Goal: Information Seeking & Learning: Find specific fact

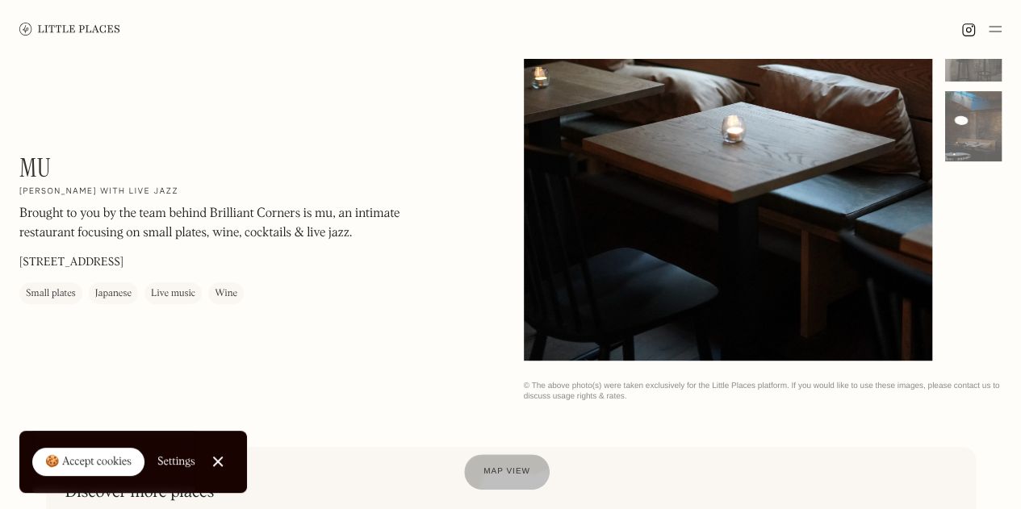
scroll to position [200, 0]
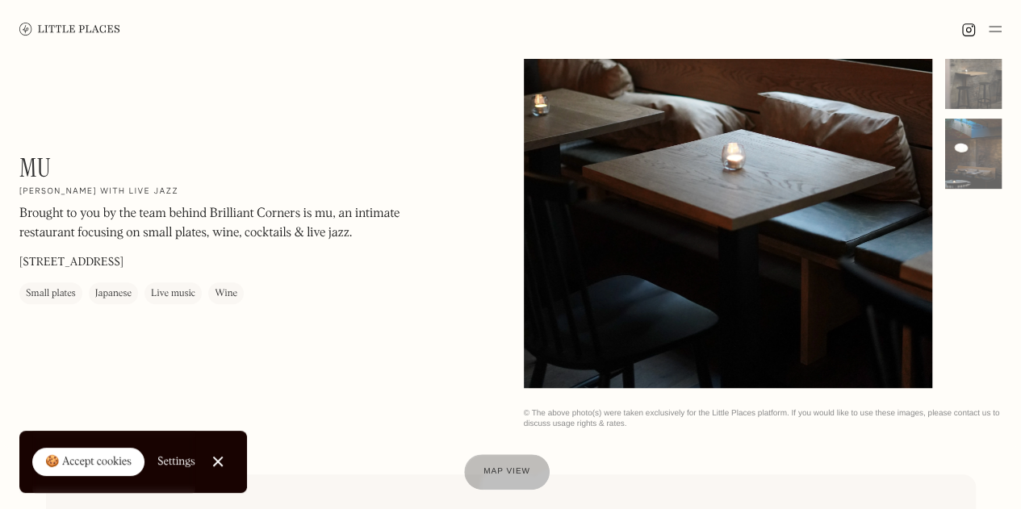
click at [55, 33] on img at bounding box center [69, 29] width 101 height 12
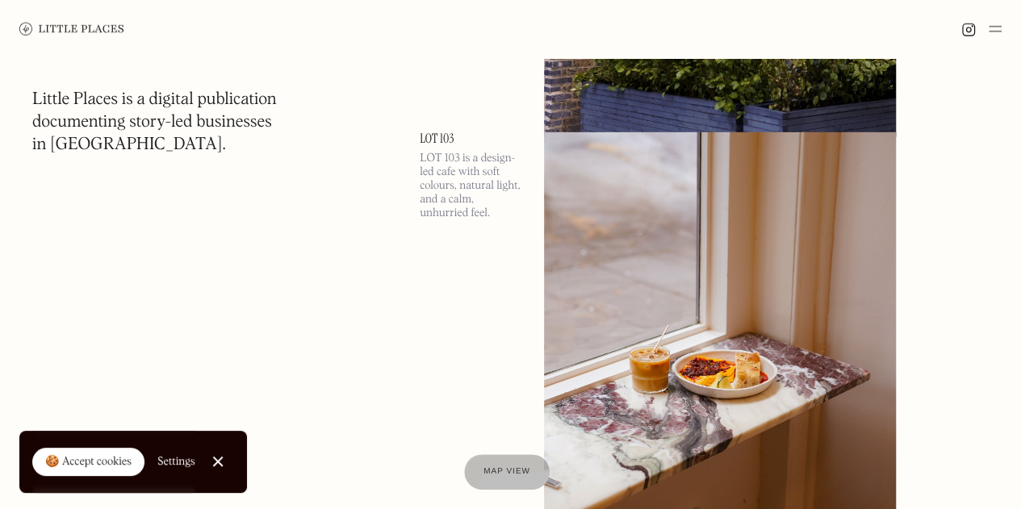
scroll to position [11619, 0]
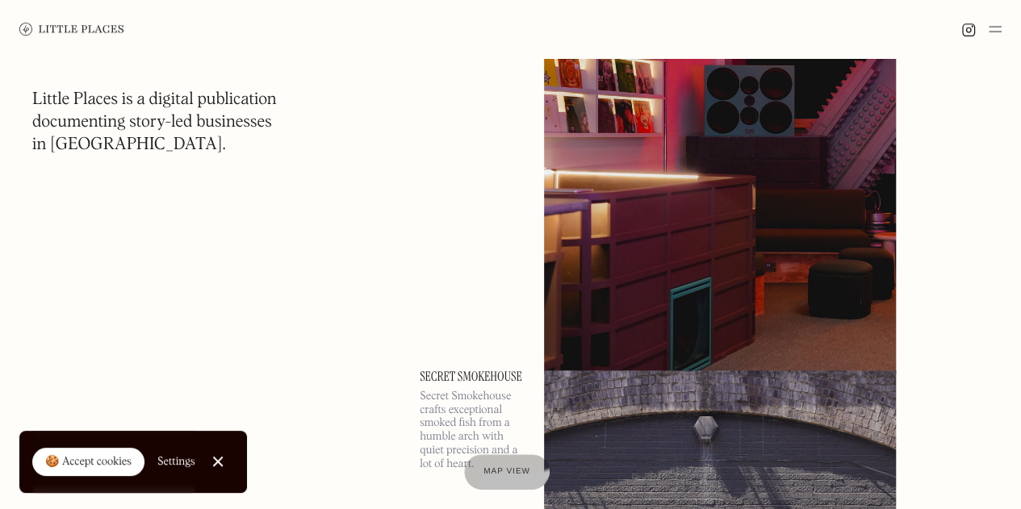
scroll to position [12906, 0]
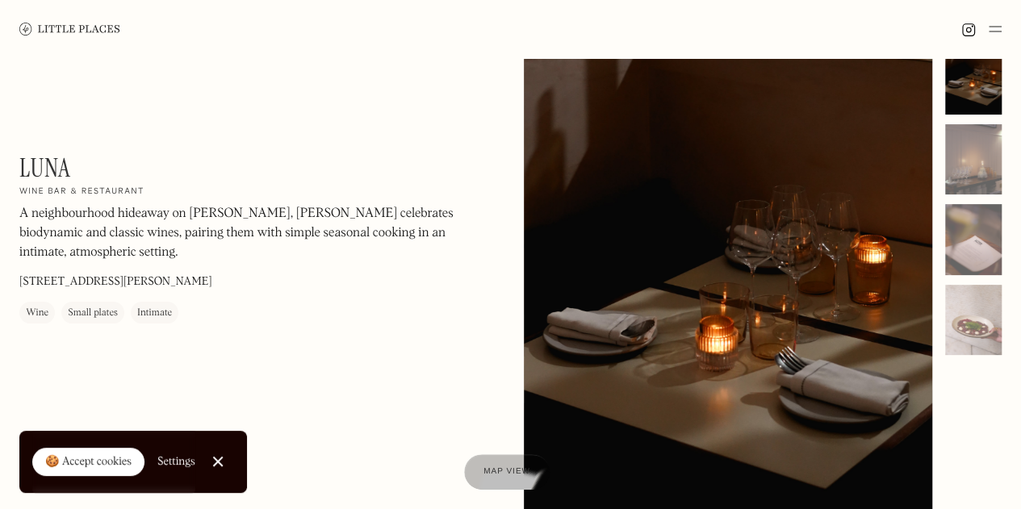
scroll to position [33, 0]
click at [986, 175] on div at bounding box center [973, 160] width 56 height 71
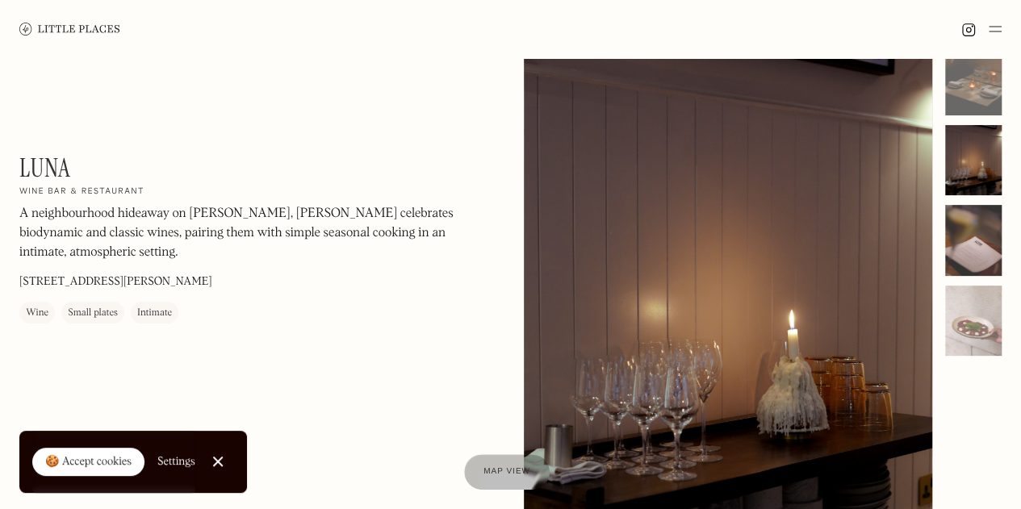
click at [975, 243] on div at bounding box center [973, 240] width 56 height 71
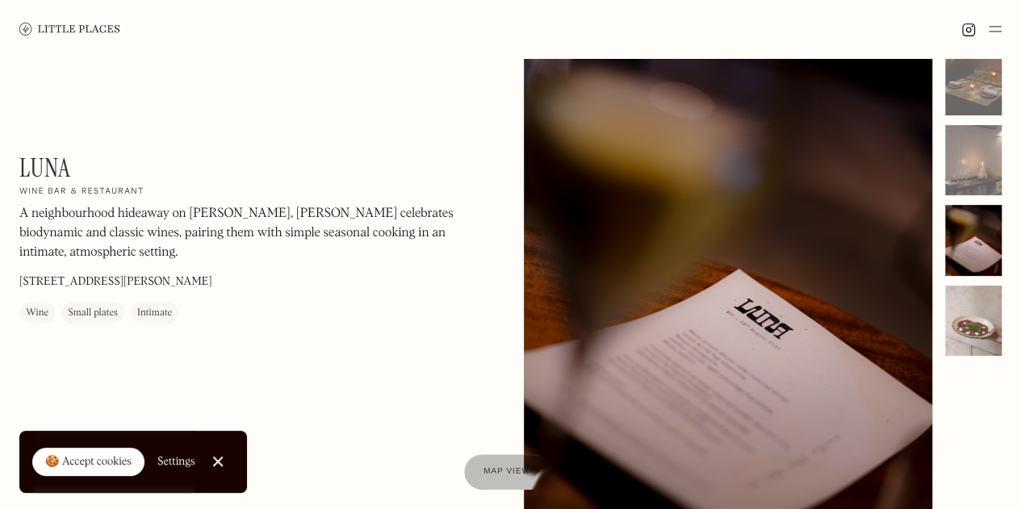
click at [976, 313] on div at bounding box center [973, 321] width 56 height 71
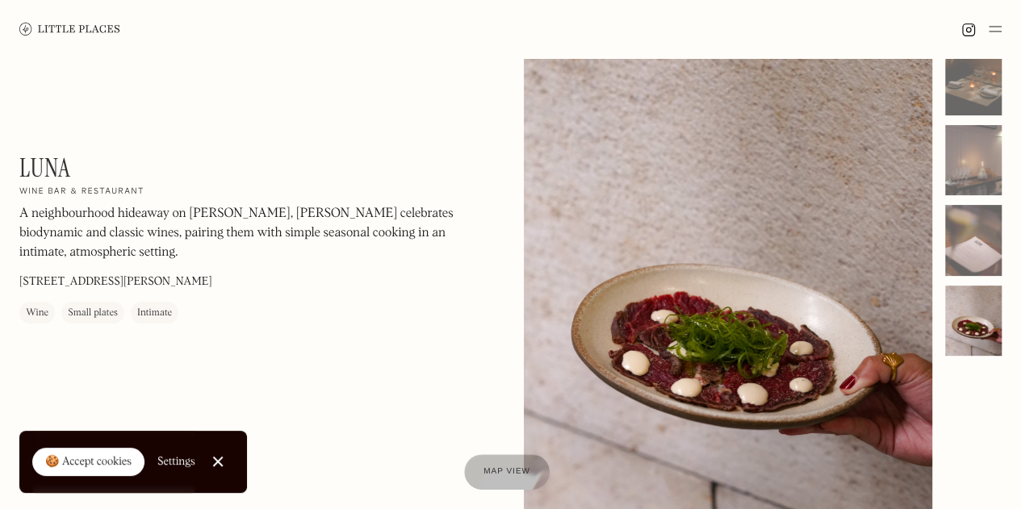
drag, startPoint x: 278, startPoint y: 288, endPoint x: 19, endPoint y: 282, distance: 258.3
click at [19, 282] on p "Butlers Wharf Bldg, 36 Shad Thames, London SE1 2YE" at bounding box center [115, 282] width 193 height 17
copy p "Butlers Wharf Bldg, 36 Shad Thames, London SE1 2YE"
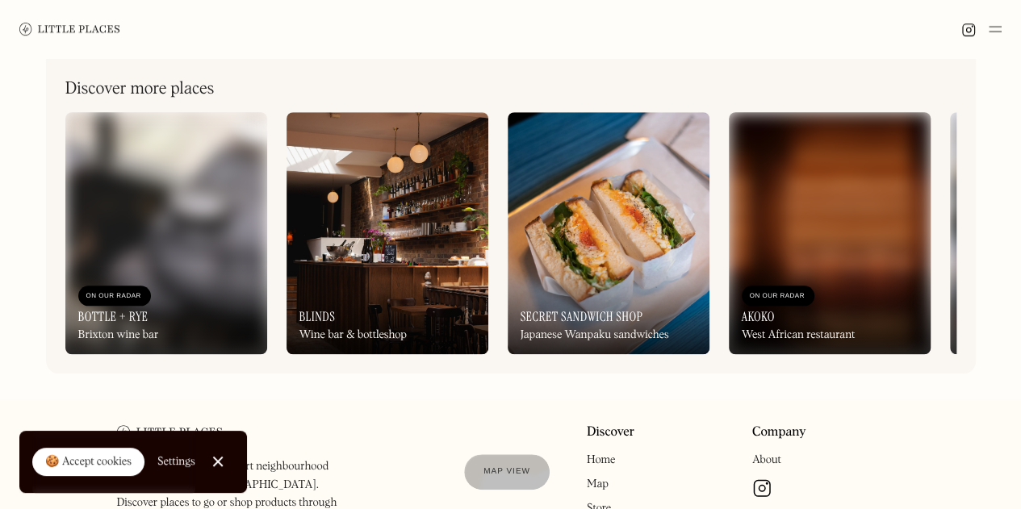
scroll to position [633, 0]
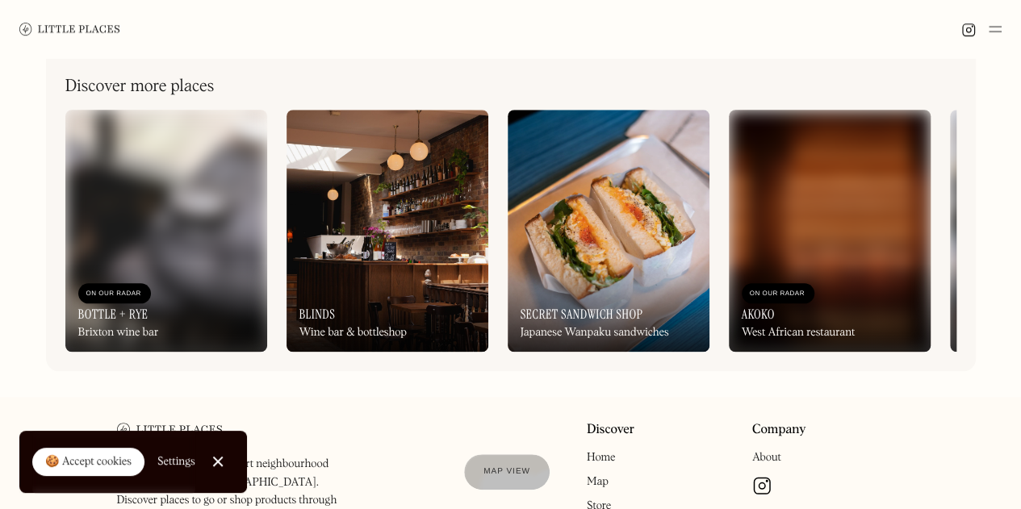
click at [413, 211] on img at bounding box center [387, 231] width 202 height 242
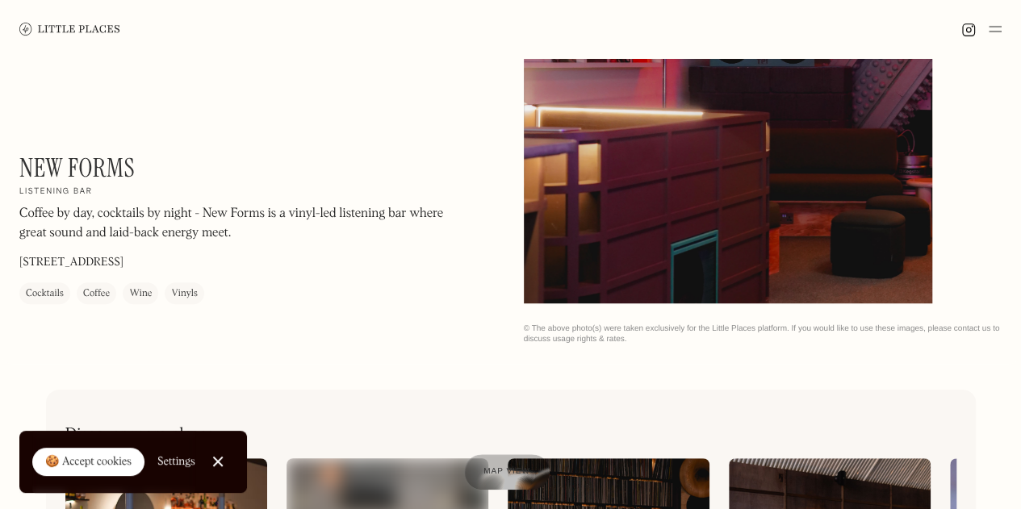
scroll to position [254, 0]
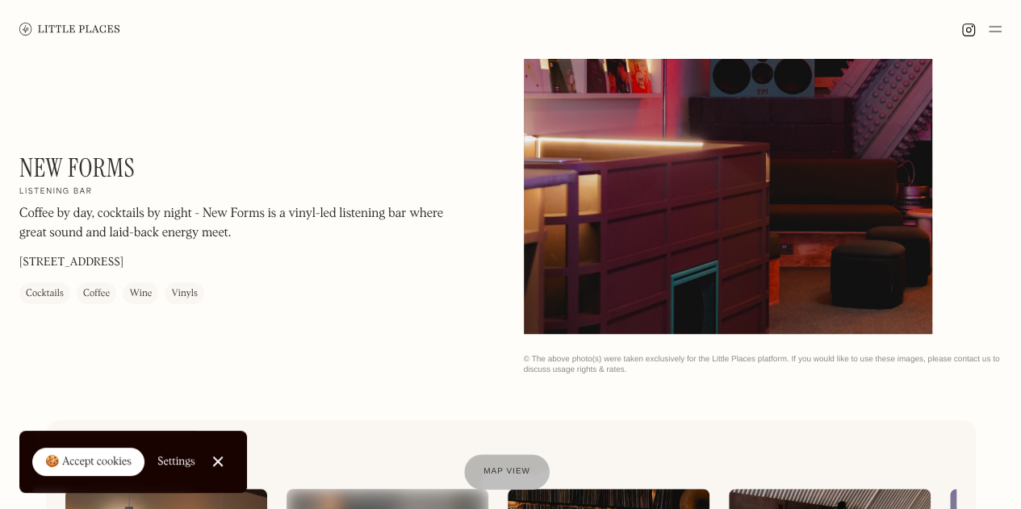
click at [110, 257] on p "[STREET_ADDRESS]" at bounding box center [71, 263] width 104 height 17
